Goal: Task Accomplishment & Management: Use online tool/utility

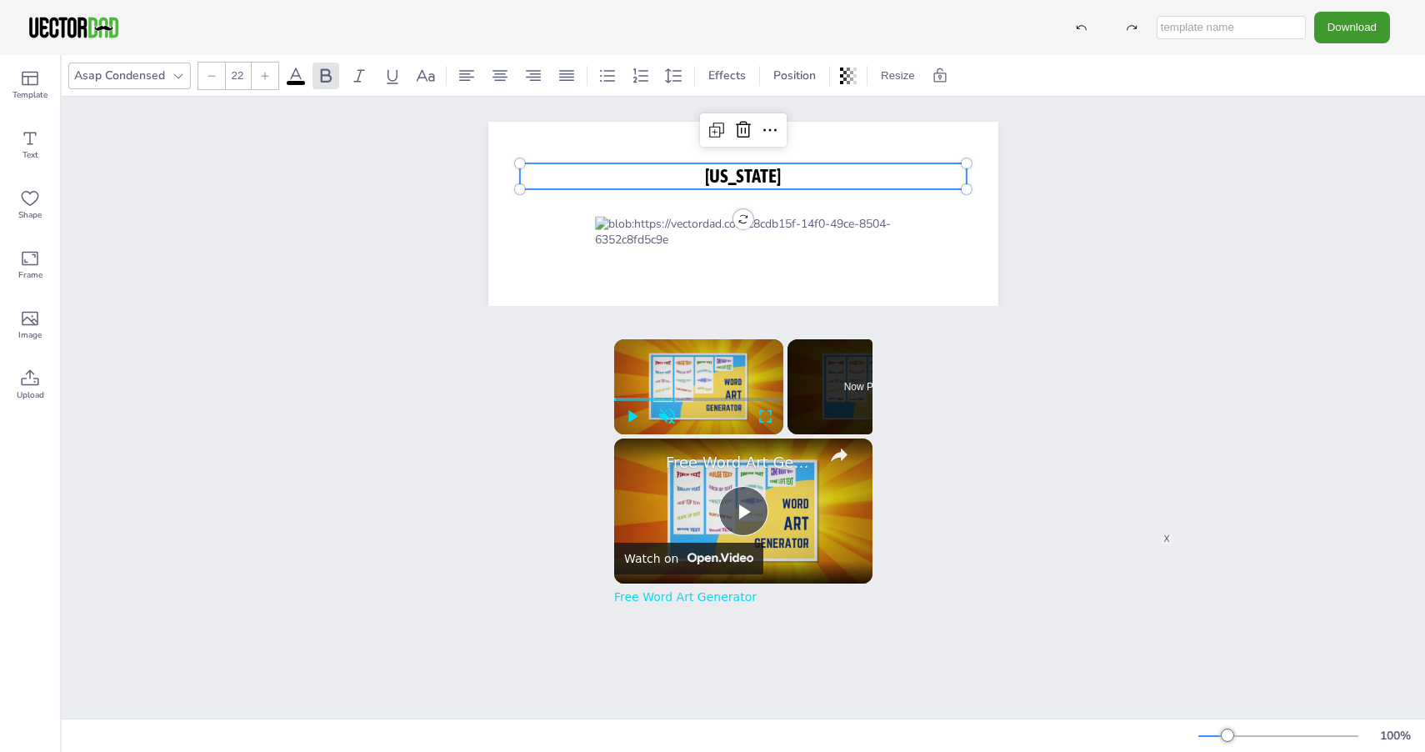
click at [627, 185] on p "[US_STATE]" at bounding box center [743, 176] width 447 height 26
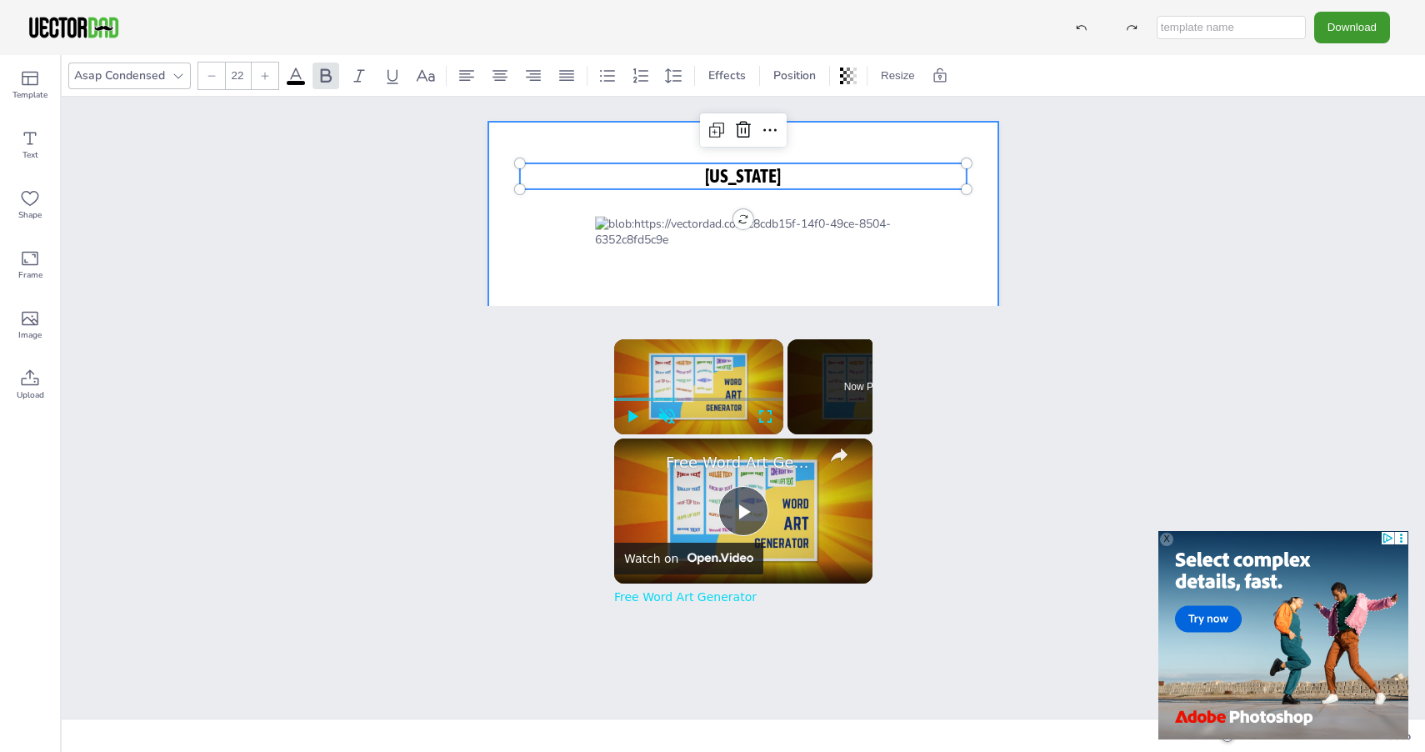
click at [590, 222] on div at bounding box center [743, 451] width 510 height 659
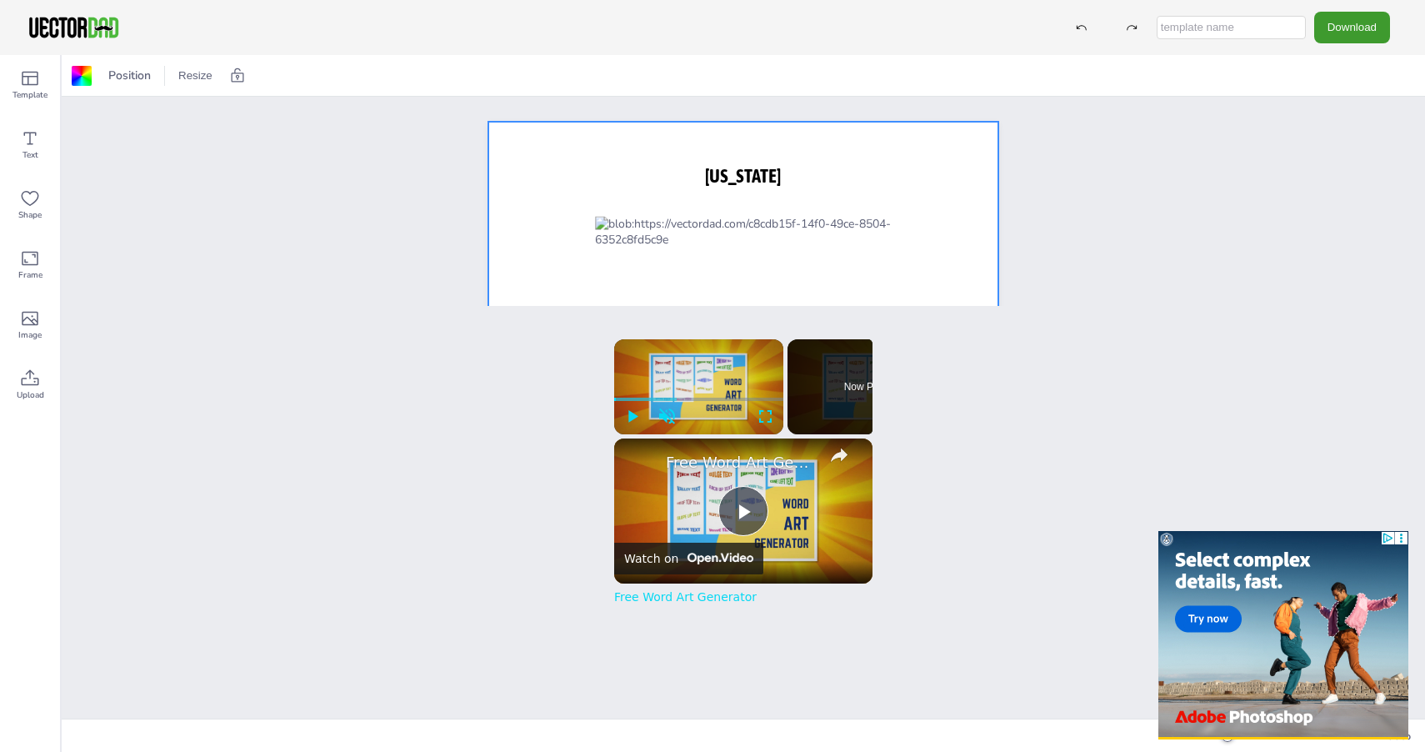
click at [1260, 28] on input "text" at bounding box center [1230, 27] width 149 height 23
type input "[US_STATE]"
click at [1351, 28] on button "Download" at bounding box center [1352, 27] width 76 height 31
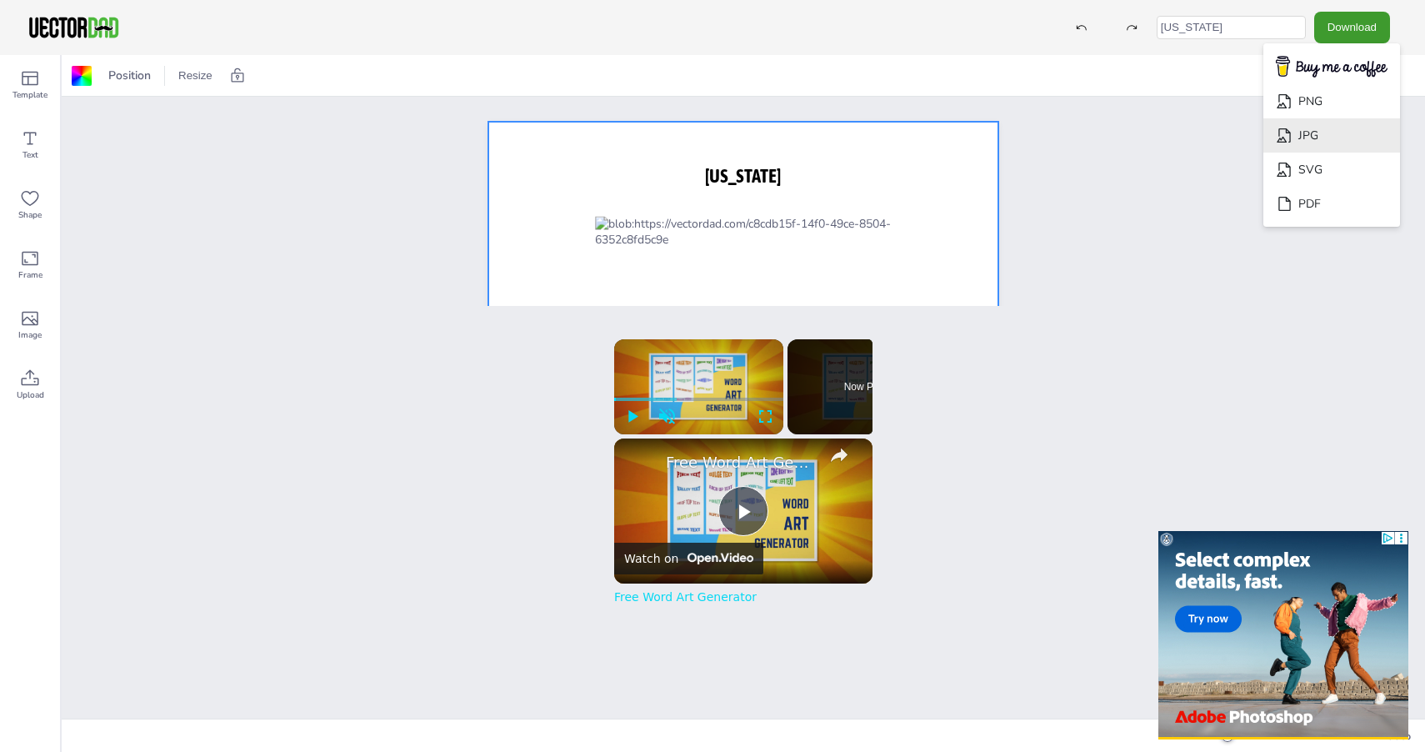
click at [1325, 136] on li "JPG" at bounding box center [1331, 135] width 137 height 34
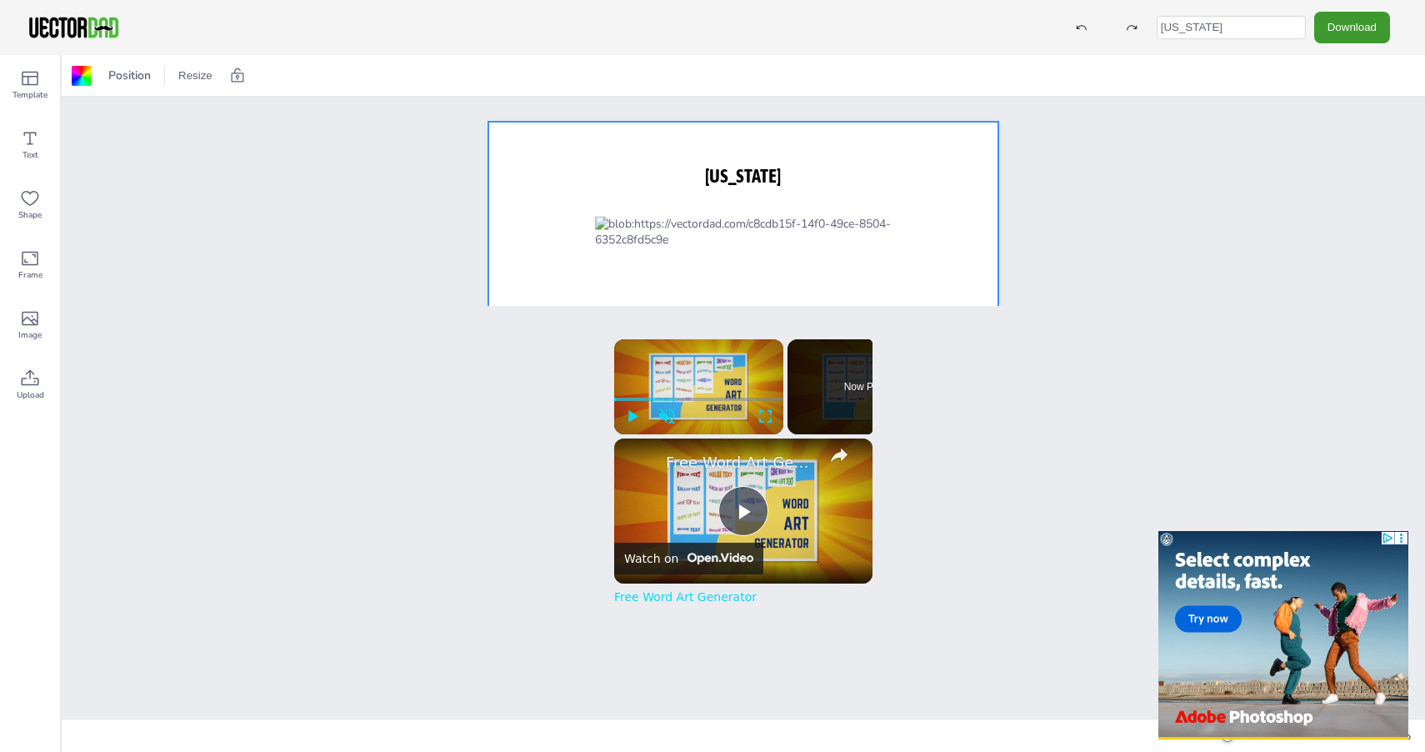
click at [1195, 23] on input "[US_STATE]" at bounding box center [1230, 27] width 149 height 23
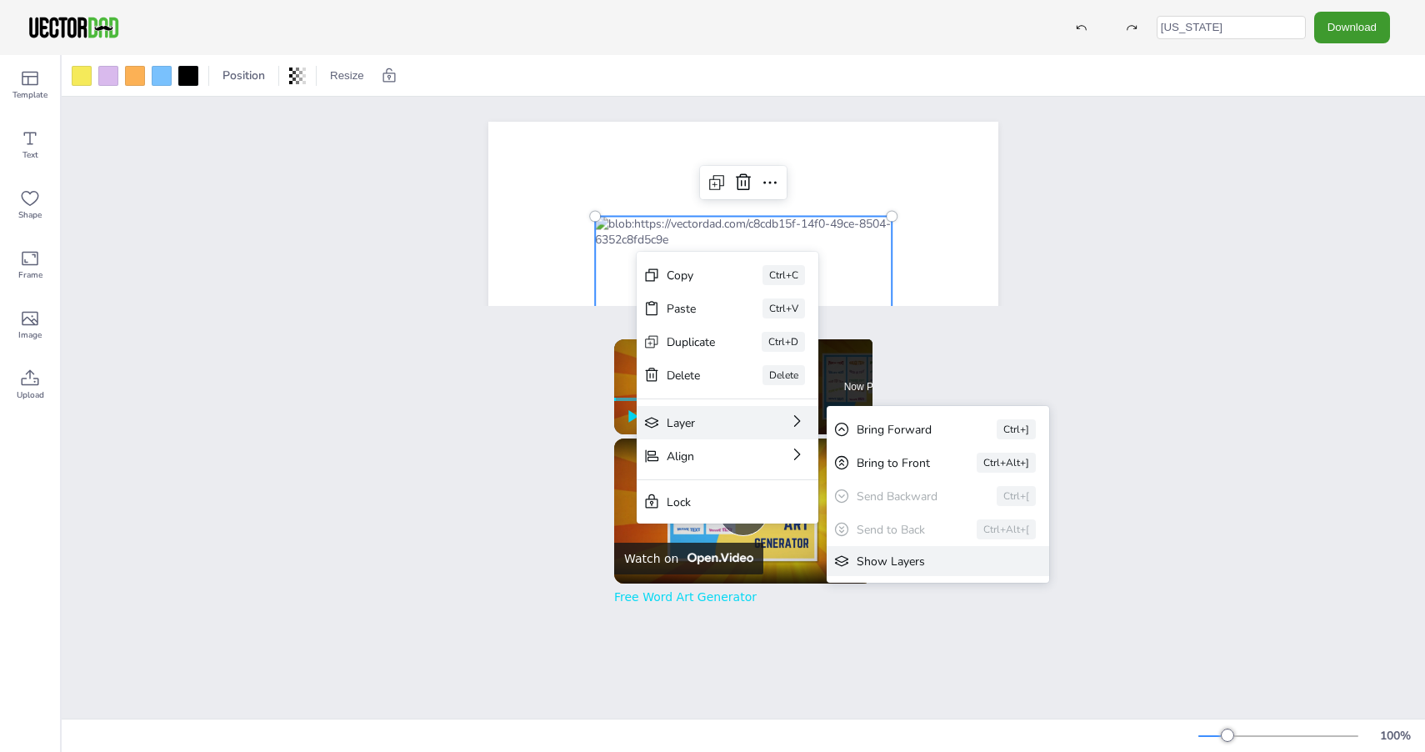
click at [901, 556] on div "Show Layers" at bounding box center [925, 561] width 139 height 16
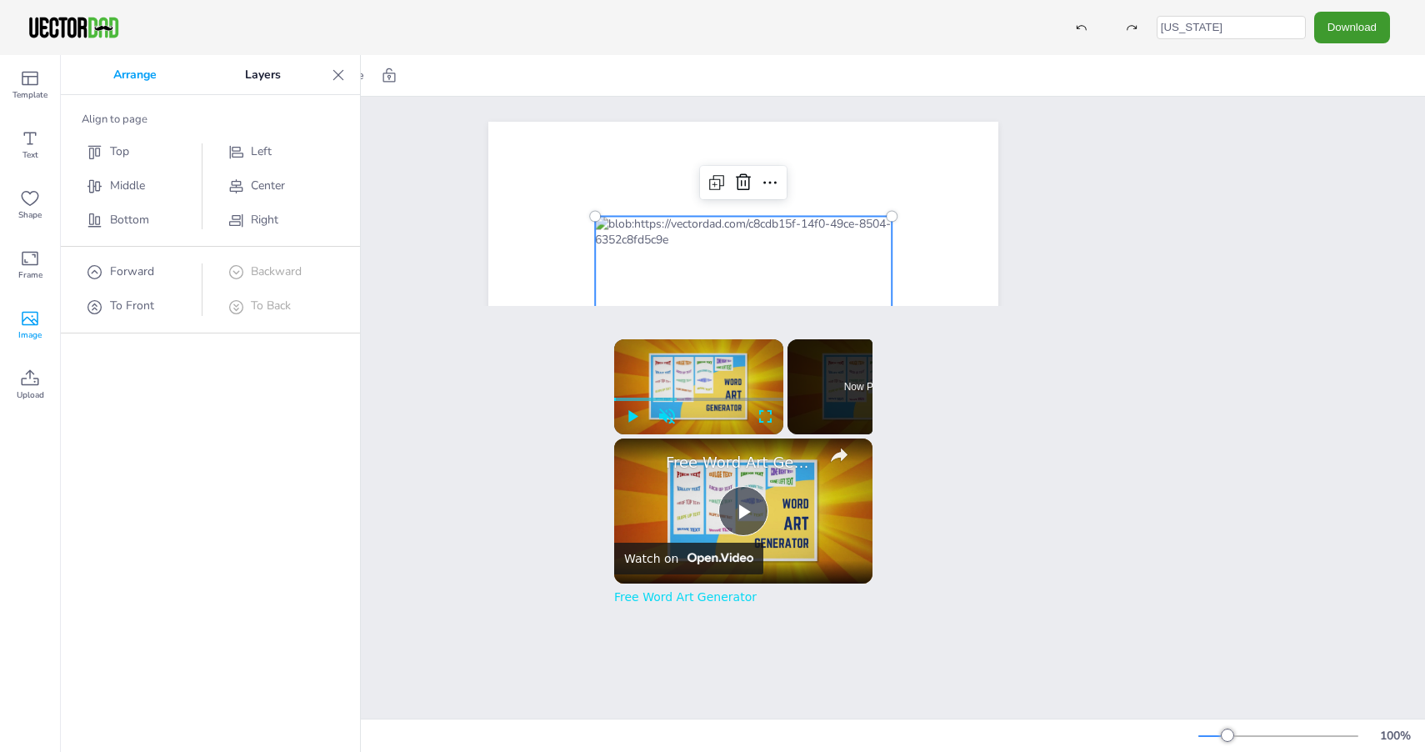
click at [34, 321] on icon at bounding box center [30, 318] width 20 height 20
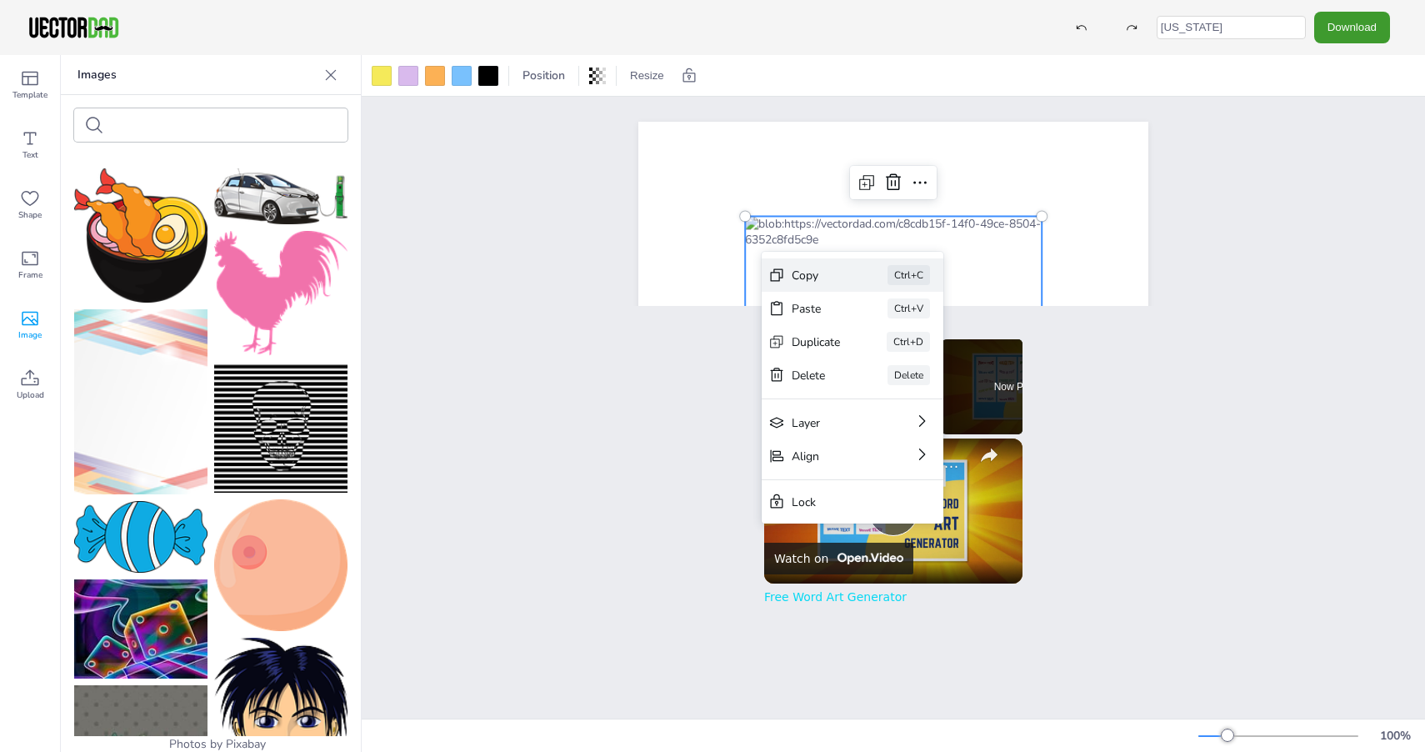
click at [806, 282] on div "Copy" at bounding box center [816, 275] width 49 height 16
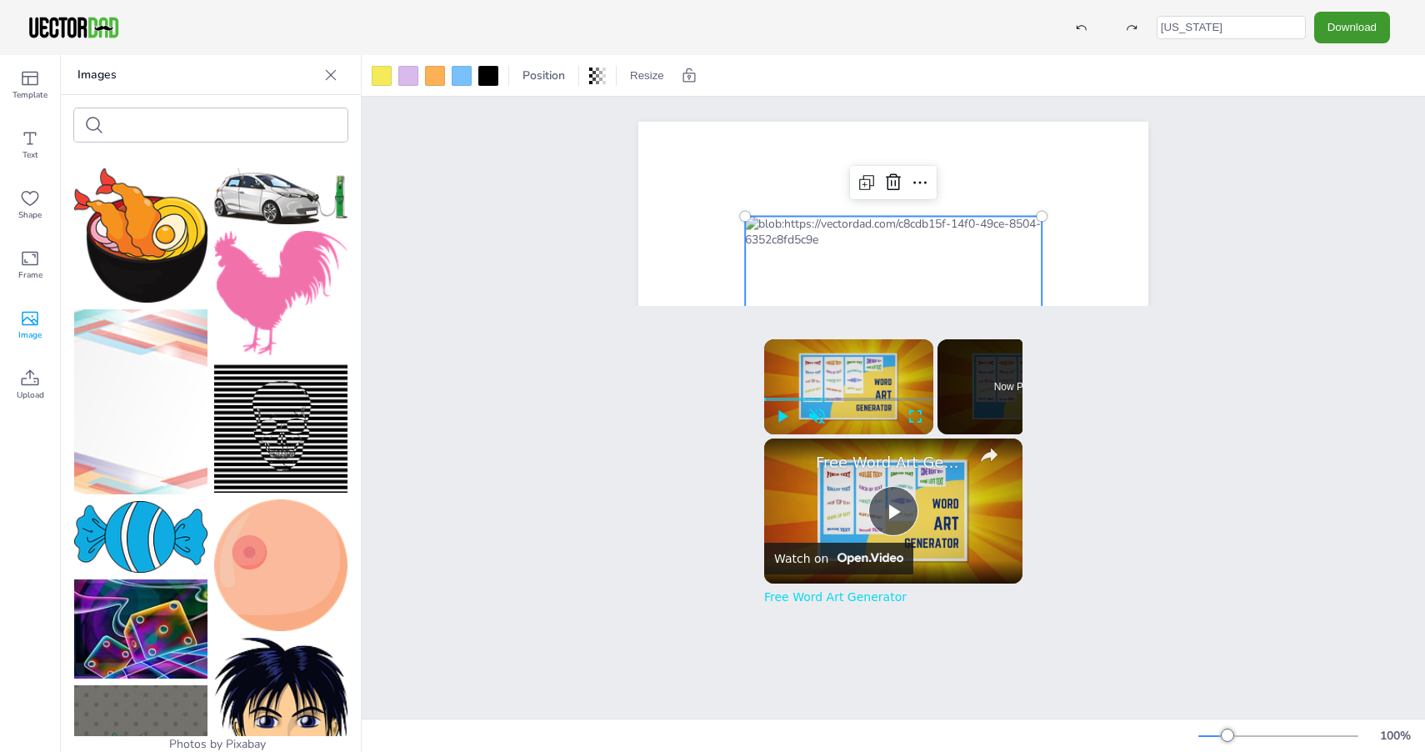
click at [334, 77] on icon at bounding box center [330, 75] width 17 height 17
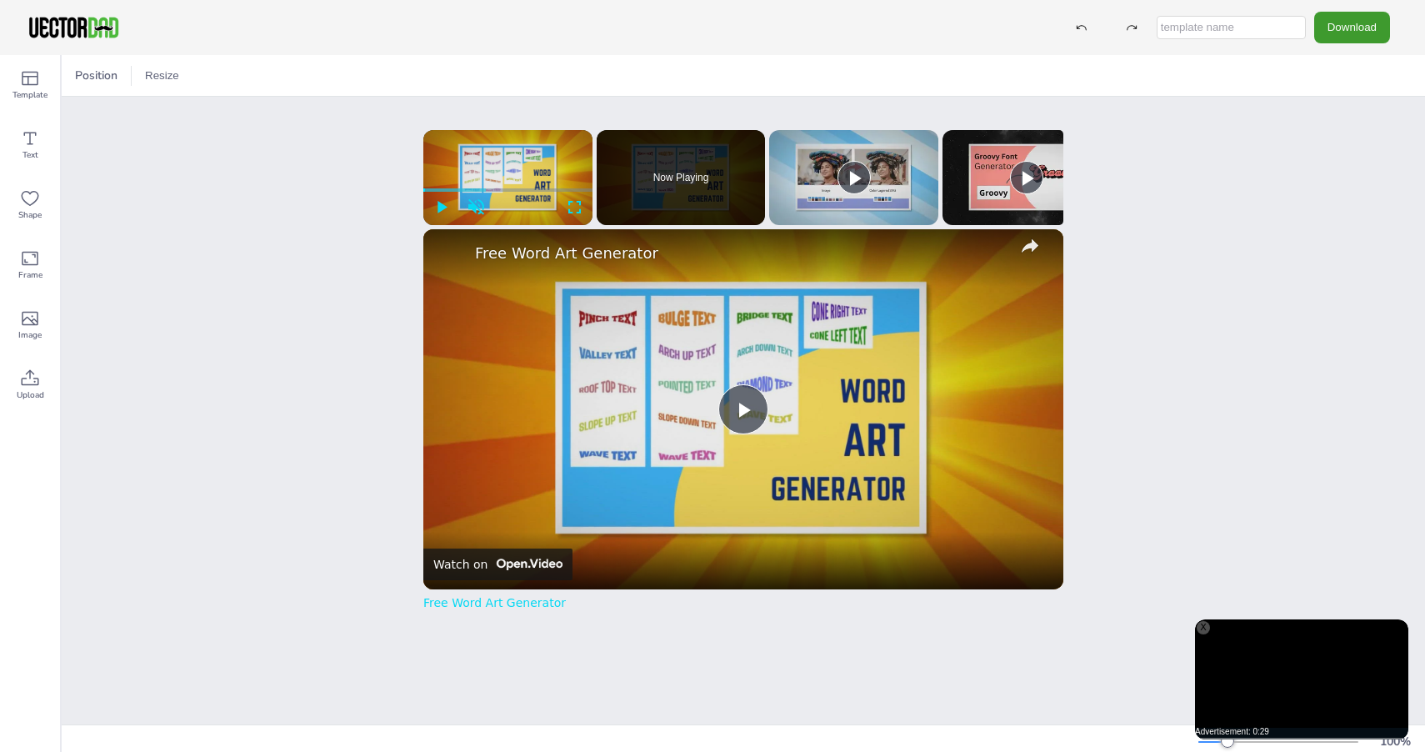
click at [1267, 32] on input "text" at bounding box center [1230, 27] width 149 height 23
type input "alabama 1"
click at [1365, 32] on button "Download" at bounding box center [1352, 27] width 76 height 31
click at [1346, 163] on li "SVG" at bounding box center [1331, 169] width 137 height 34
click at [1363, 31] on button "Download" at bounding box center [1352, 27] width 76 height 31
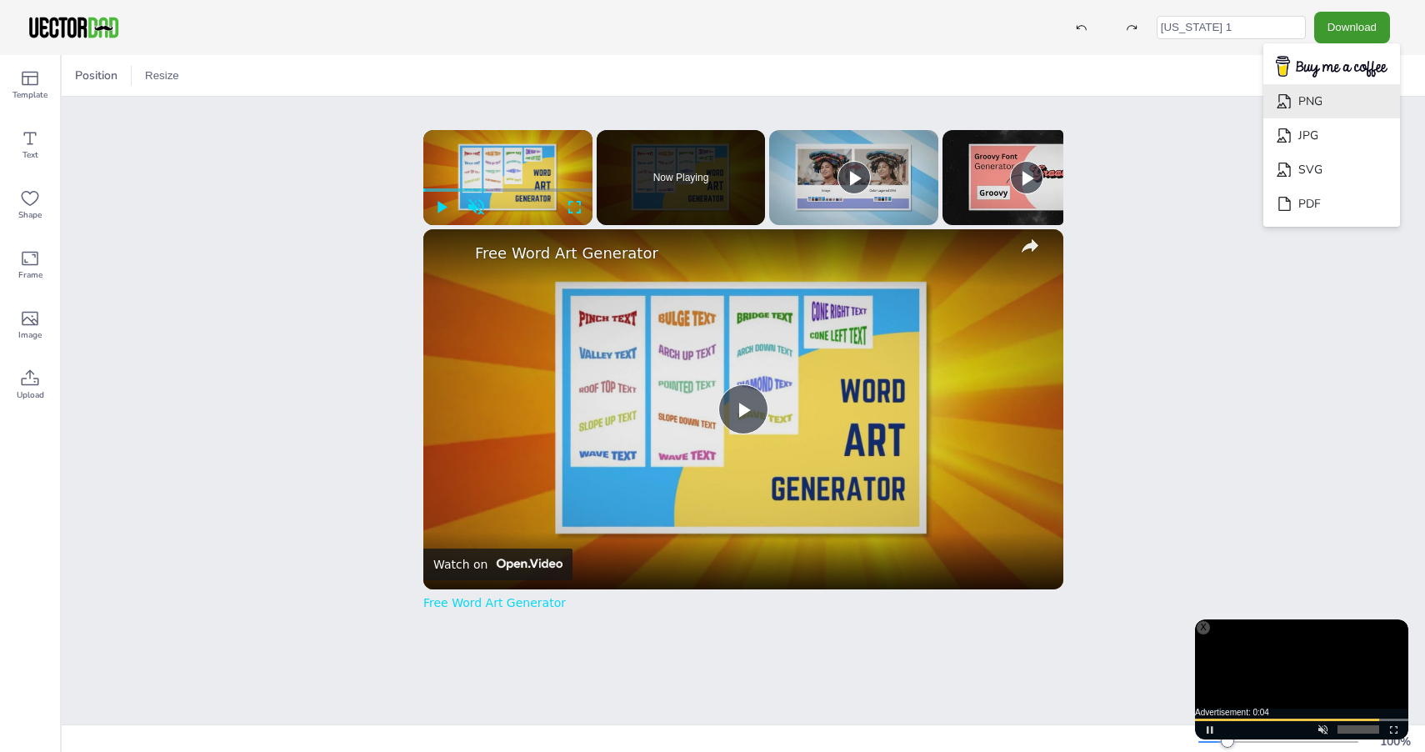
click at [1347, 97] on li "PNG" at bounding box center [1331, 101] width 137 height 34
